Goal: Task Accomplishment & Management: Use online tool/utility

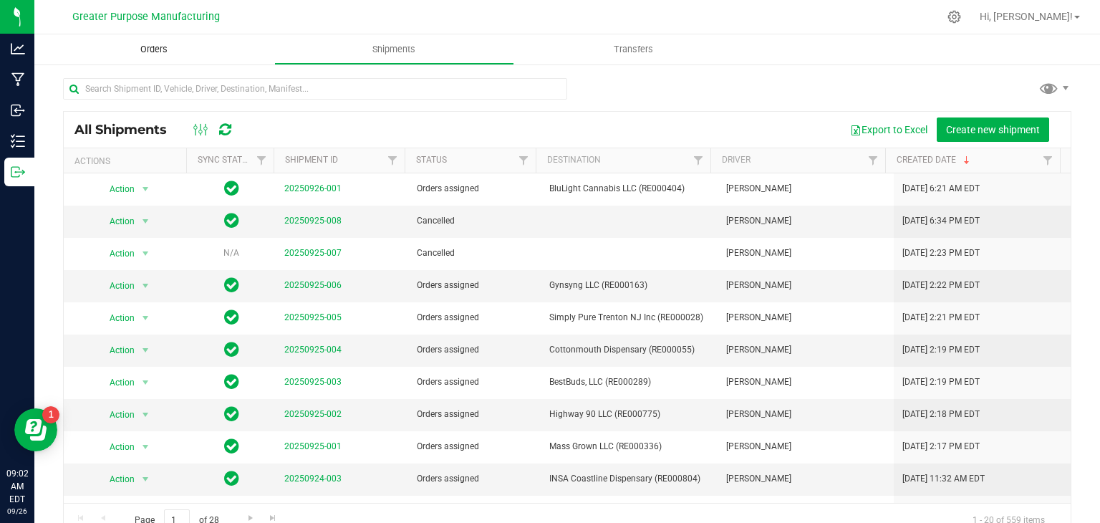
click at [153, 47] on span "Orders" at bounding box center [154, 49] width 66 height 13
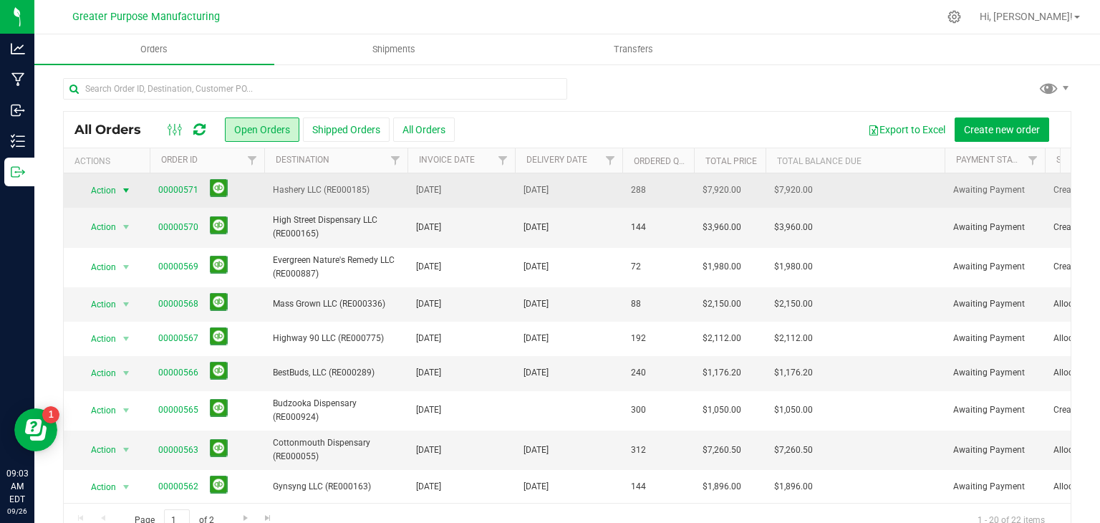
click at [127, 190] on span "select" at bounding box center [125, 190] width 11 height 11
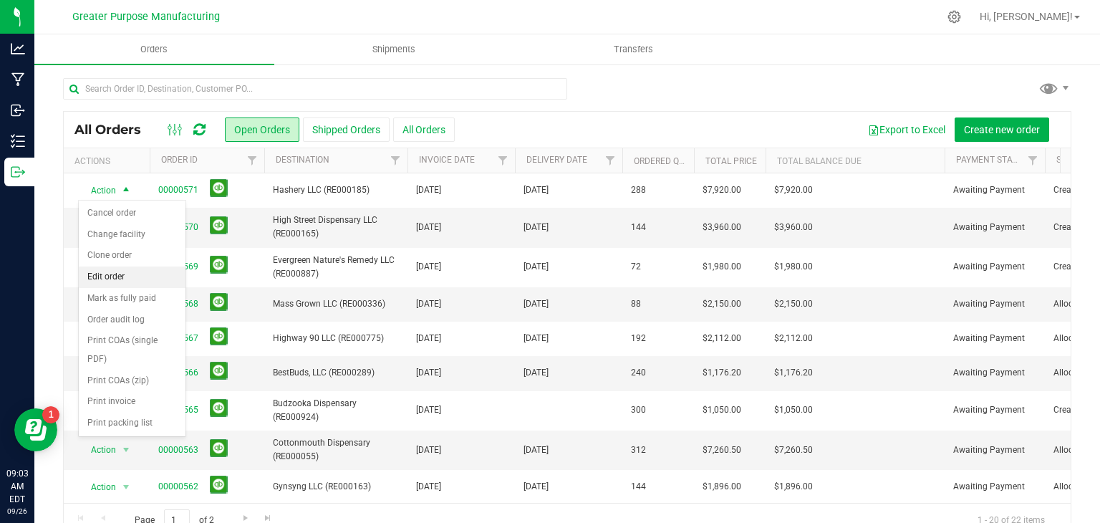
click at [120, 271] on li "Edit order" at bounding box center [132, 276] width 107 height 21
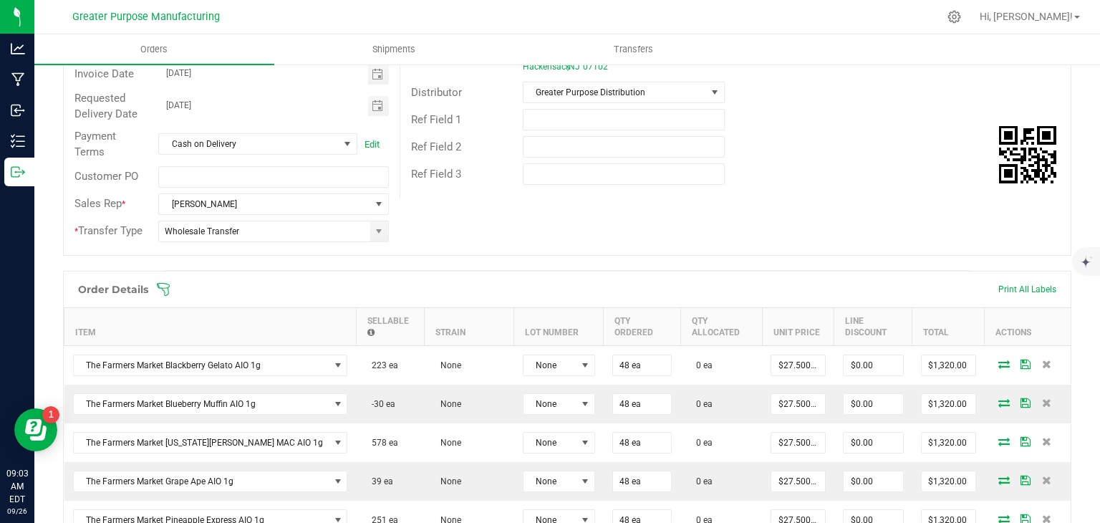
scroll to position [203, 0]
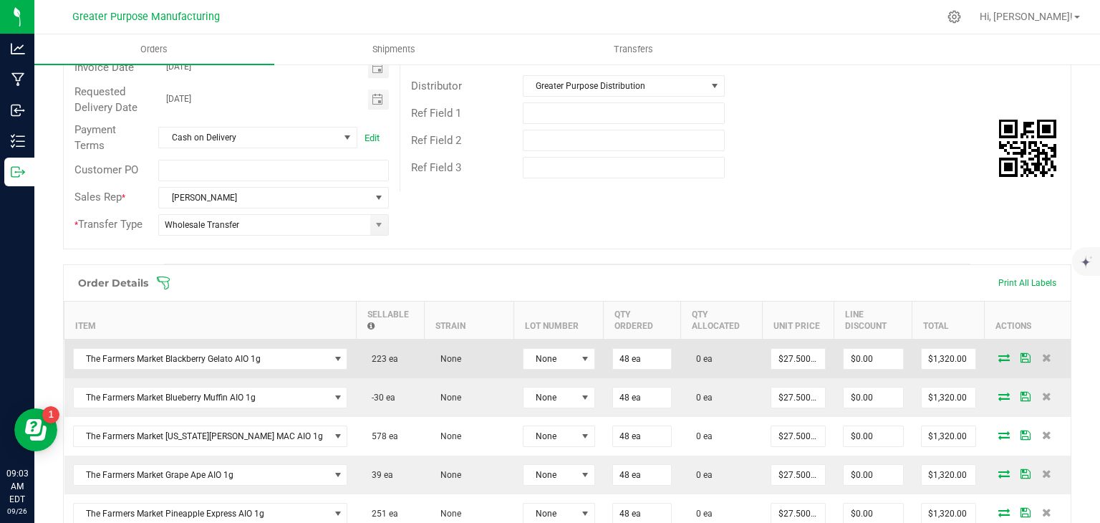
click at [998, 360] on icon at bounding box center [1003, 357] width 11 height 9
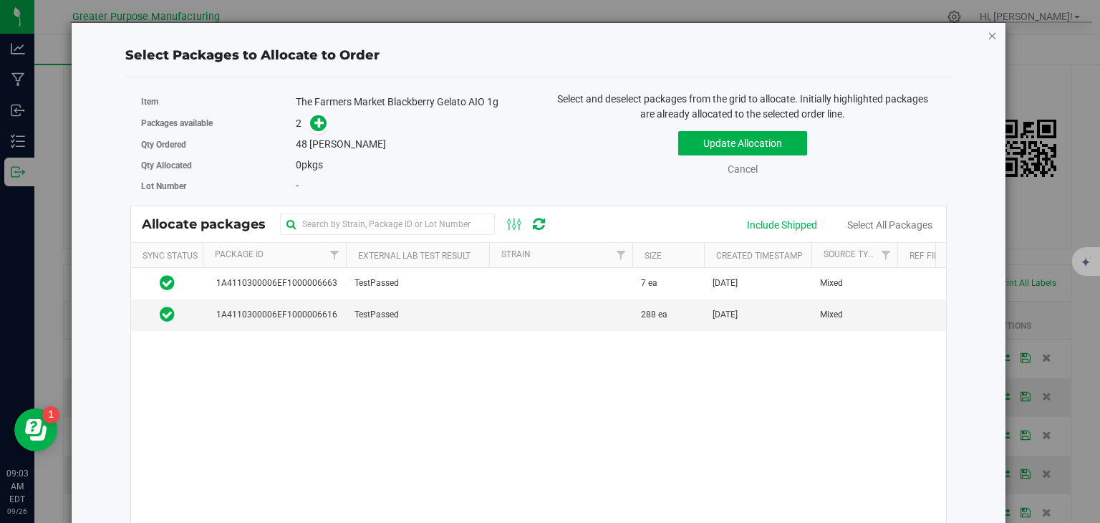
click at [988, 34] on icon "button" at bounding box center [993, 34] width 10 height 17
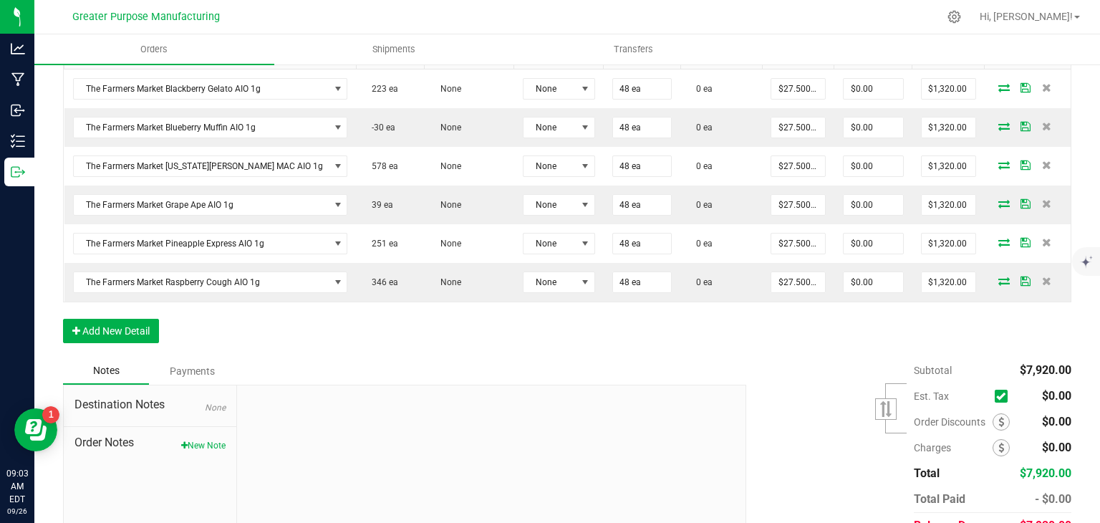
scroll to position [475, 0]
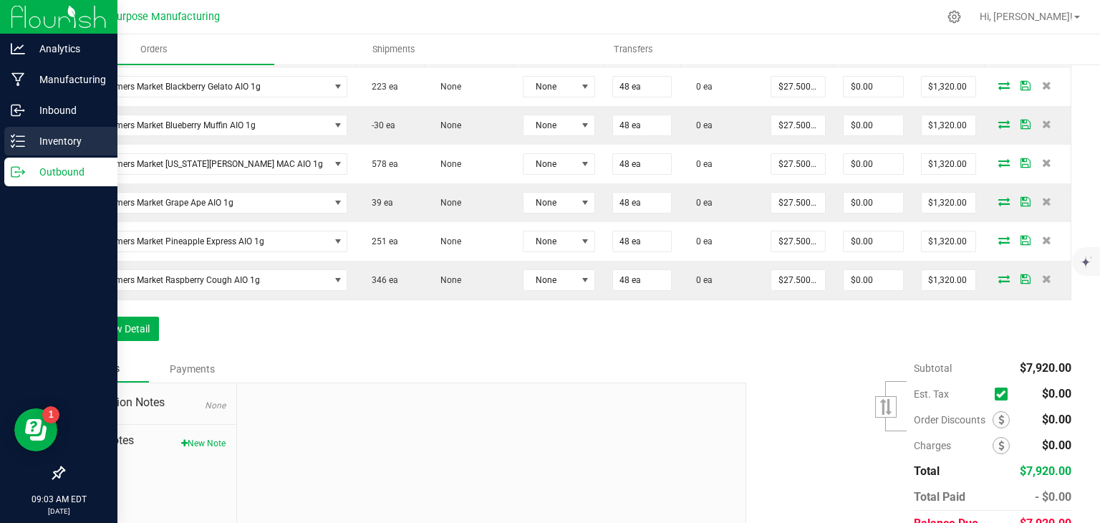
click at [51, 130] on div "Inventory" at bounding box center [60, 141] width 113 height 29
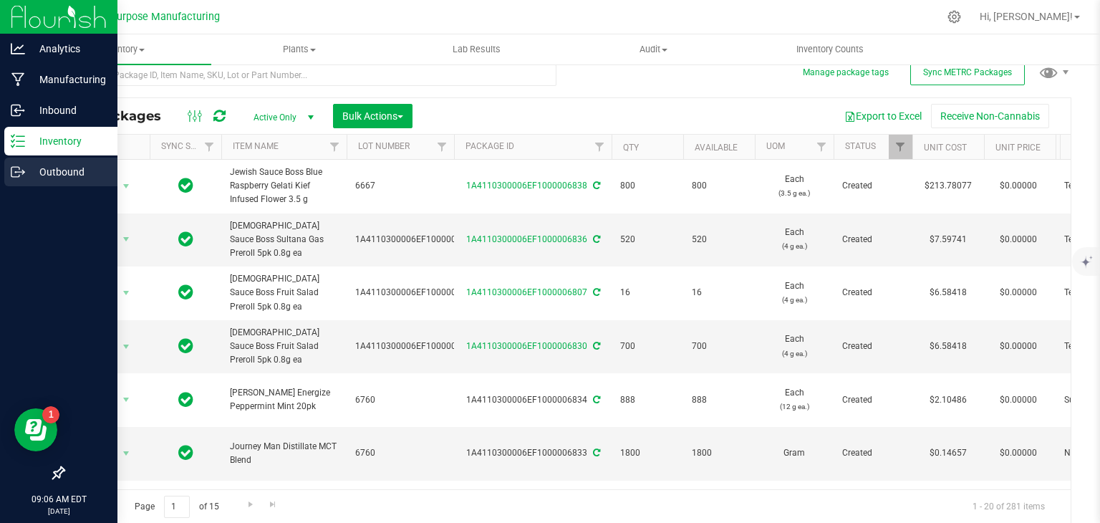
click at [30, 180] on p "Outbound" at bounding box center [68, 171] width 86 height 17
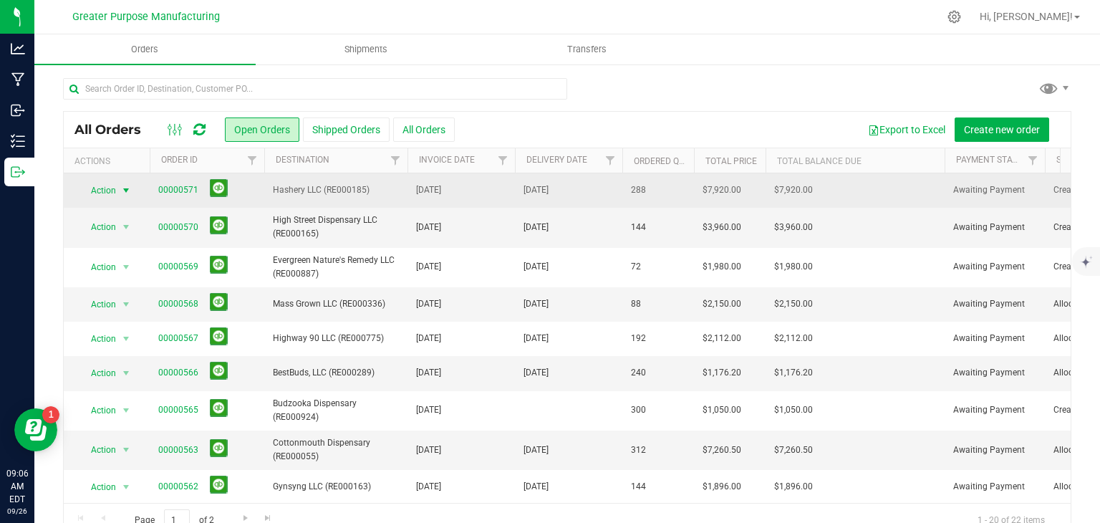
click at [107, 183] on span "Action" at bounding box center [97, 190] width 39 height 20
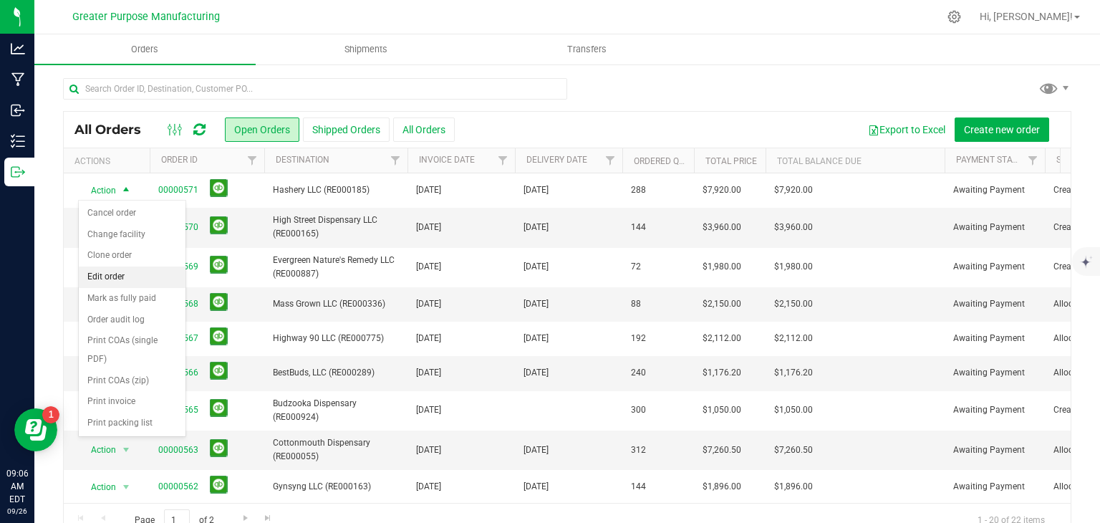
click at [105, 277] on li "Edit order" at bounding box center [132, 276] width 107 height 21
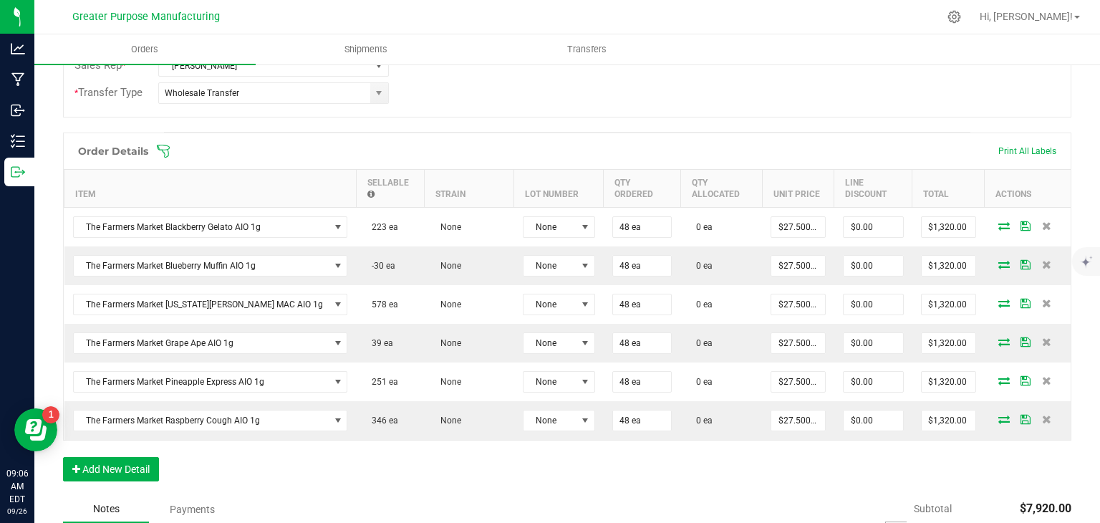
scroll to position [364, 0]
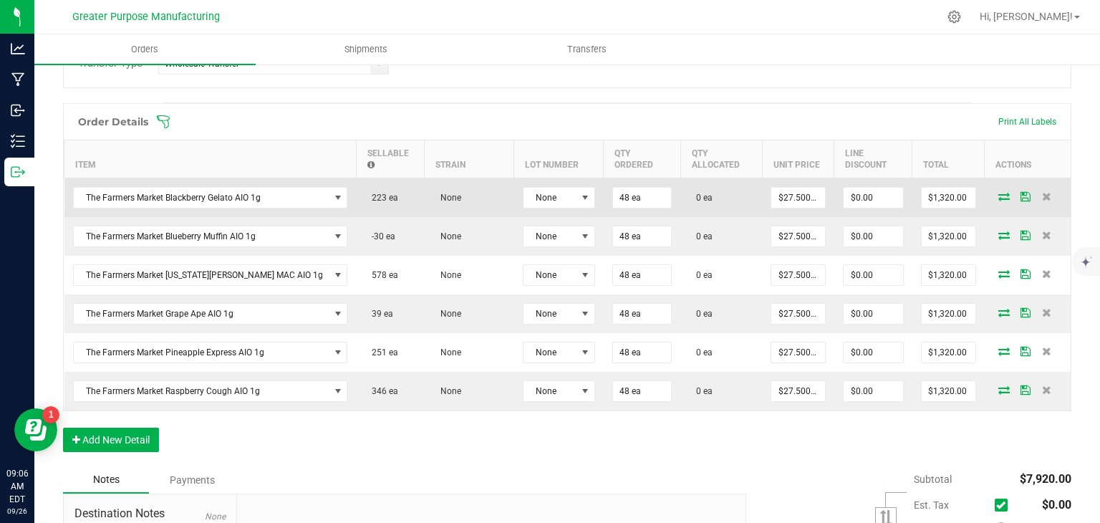
click at [998, 196] on icon at bounding box center [1003, 196] width 11 height 9
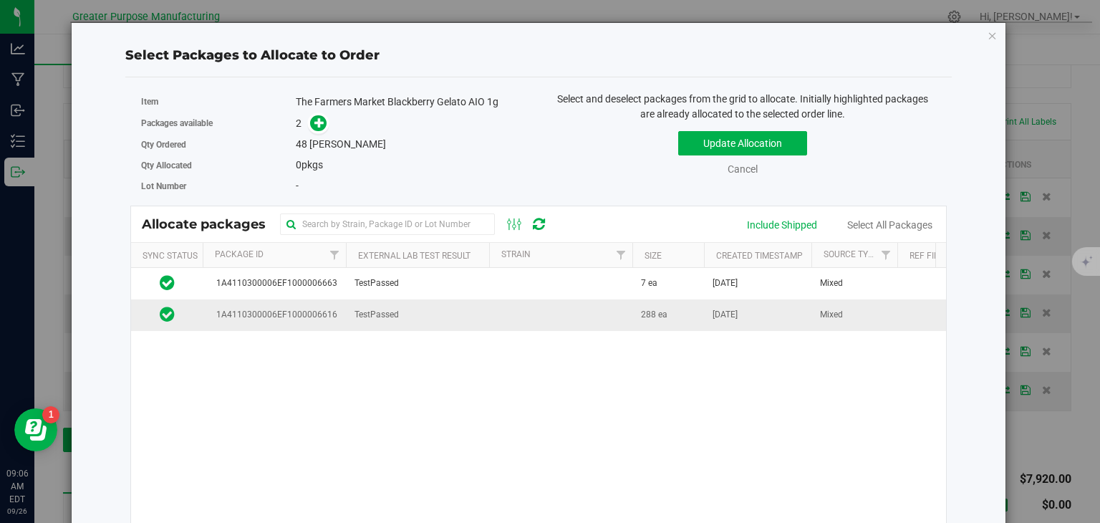
click at [714, 327] on td "[DATE]" at bounding box center [757, 314] width 107 height 31
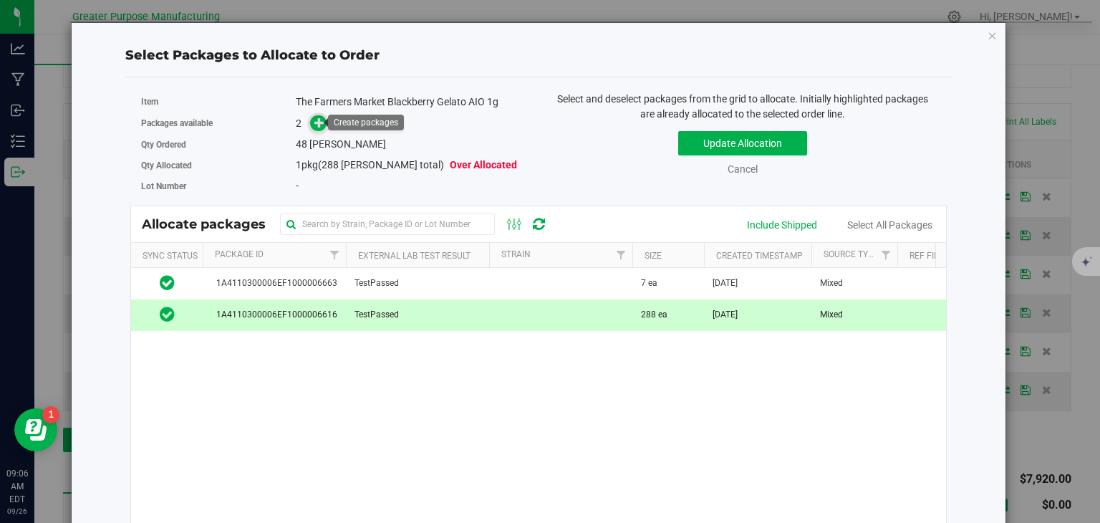
click at [314, 121] on icon at bounding box center [319, 122] width 10 height 10
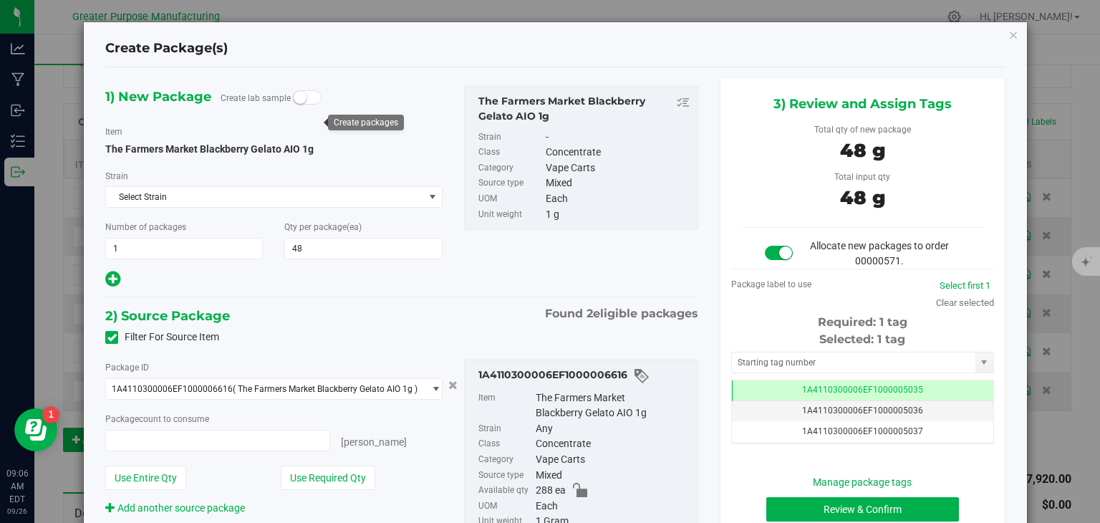
type input "48 ea"
click at [1008, 37] on icon "button" at bounding box center [1013, 34] width 10 height 17
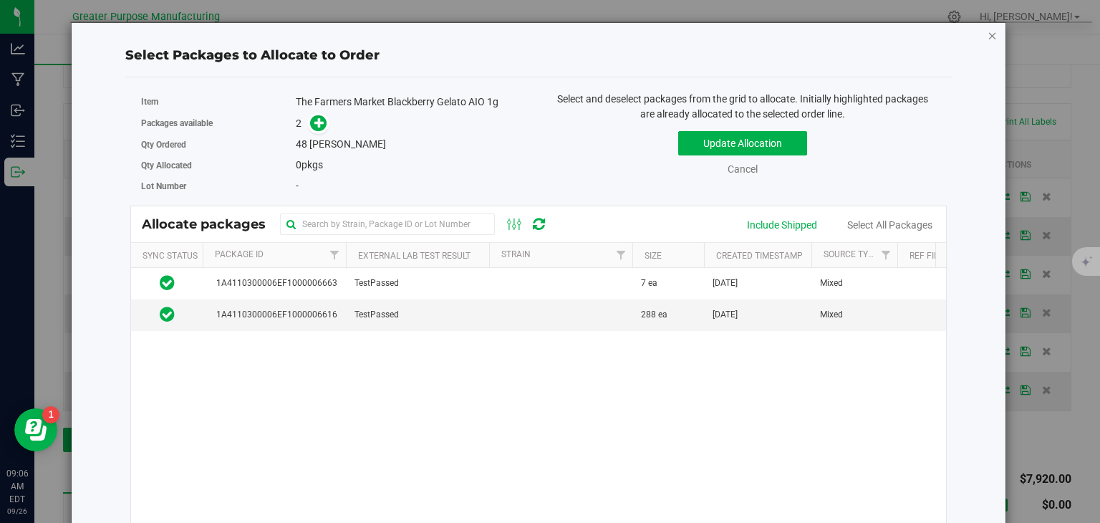
click at [988, 36] on icon "button" at bounding box center [993, 34] width 10 height 17
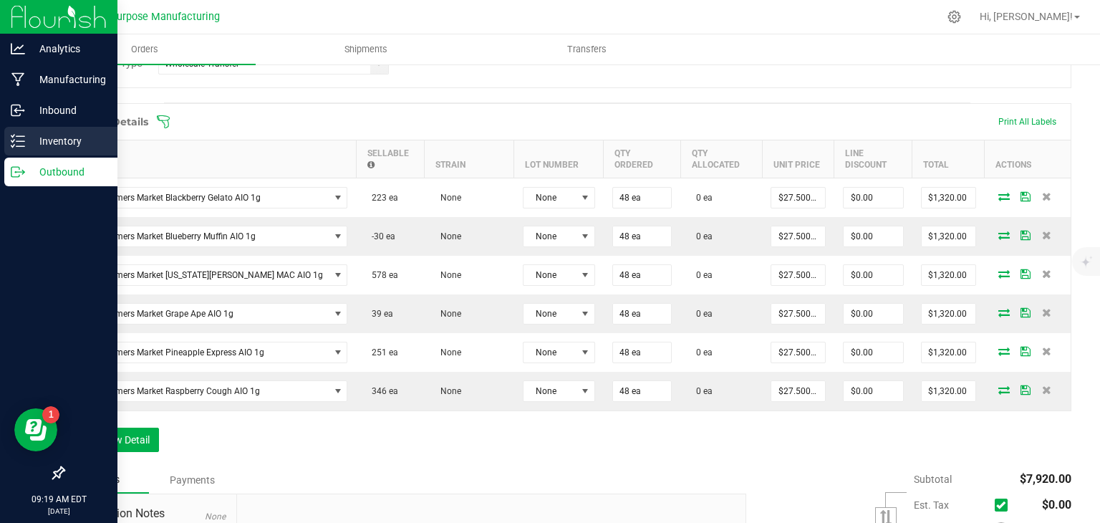
click at [64, 143] on p "Inventory" at bounding box center [68, 140] width 86 height 17
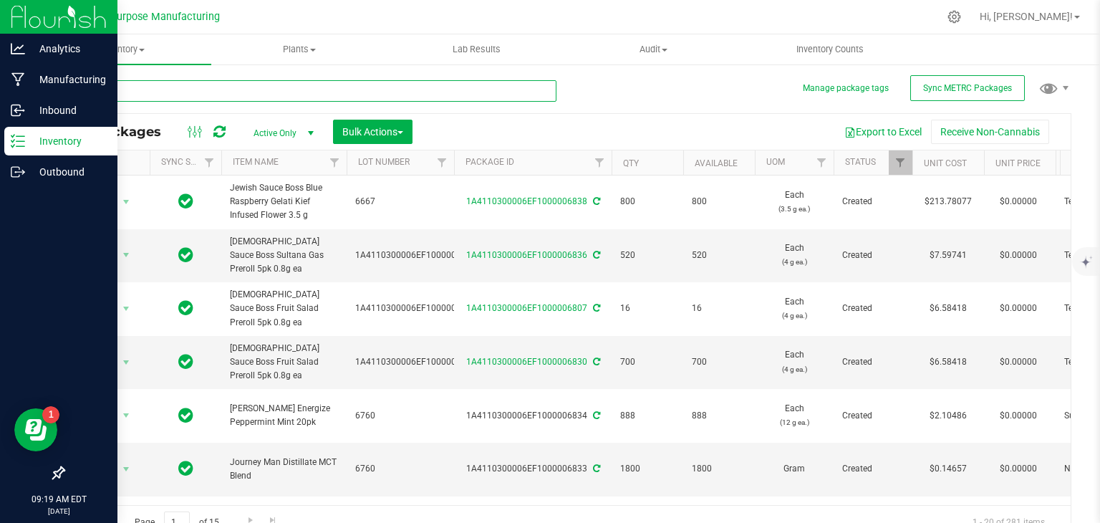
click at [166, 92] on input "text" at bounding box center [309, 90] width 493 height 21
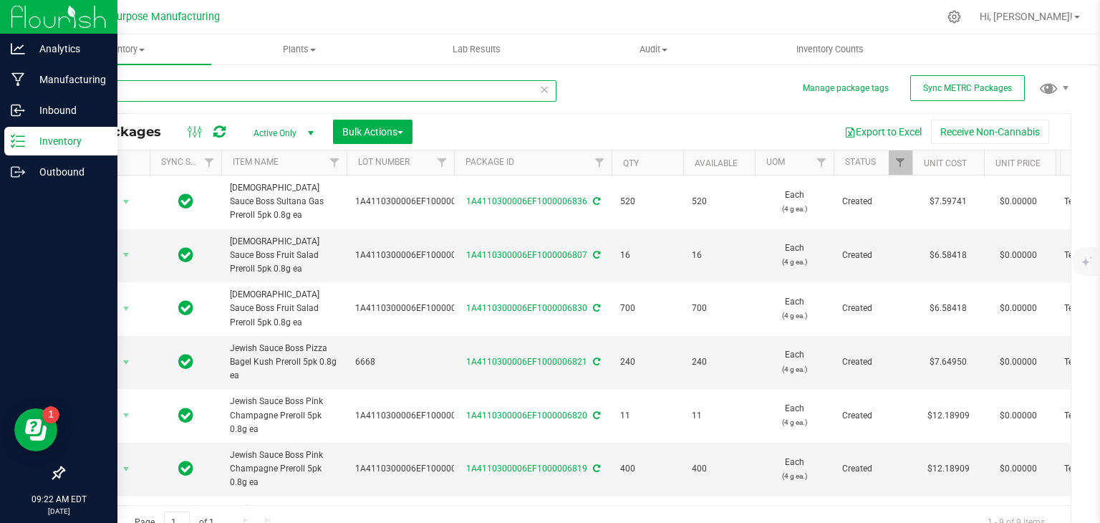
type input "ll 5pk"
